Goal: Information Seeking & Learning: Learn about a topic

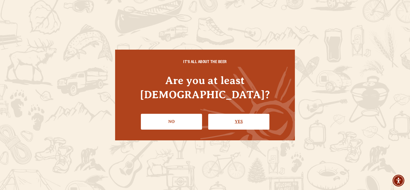
click at [242, 117] on link "Yes" at bounding box center [238, 122] width 61 height 16
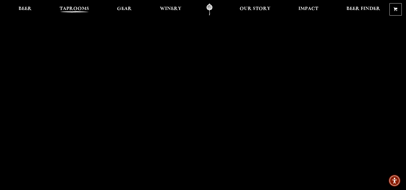
click at [82, 9] on span "Taprooms" at bounding box center [75, 9] width 30 height 4
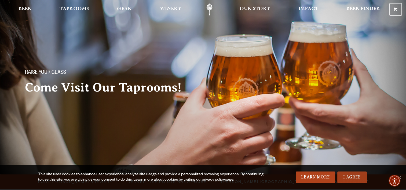
click at [354, 179] on link "I Agree" at bounding box center [352, 177] width 30 height 12
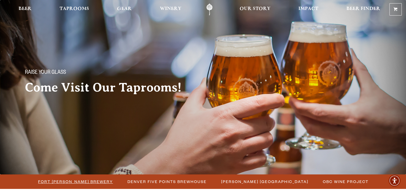
click at [86, 180] on span "Fort [PERSON_NAME] Brewery" at bounding box center [75, 182] width 75 height 8
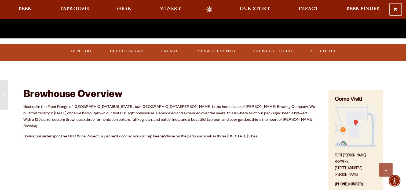
scroll to position [188, 0]
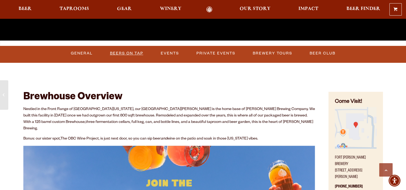
click at [123, 53] on link "Beers on Tap" at bounding box center [127, 53] width 38 height 12
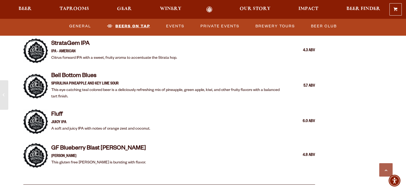
scroll to position [1107, 0]
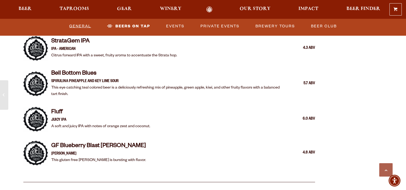
click at [79, 26] on link "General" at bounding box center [80, 26] width 26 height 12
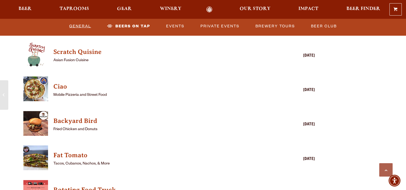
scroll to position [1314, 0]
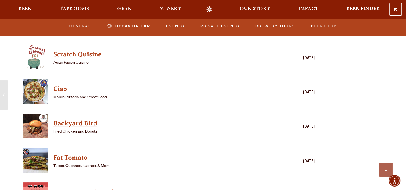
click at [82, 119] on h4 "Backyard Bird" at bounding box center [161, 123] width 216 height 9
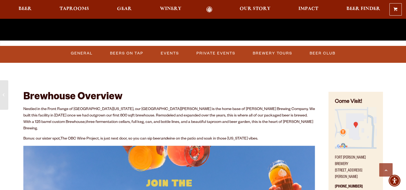
scroll to position [188, 0]
click at [78, 8] on span "Taprooms" at bounding box center [75, 9] width 30 height 4
